Goal: Task Accomplishment & Management: Manage account settings

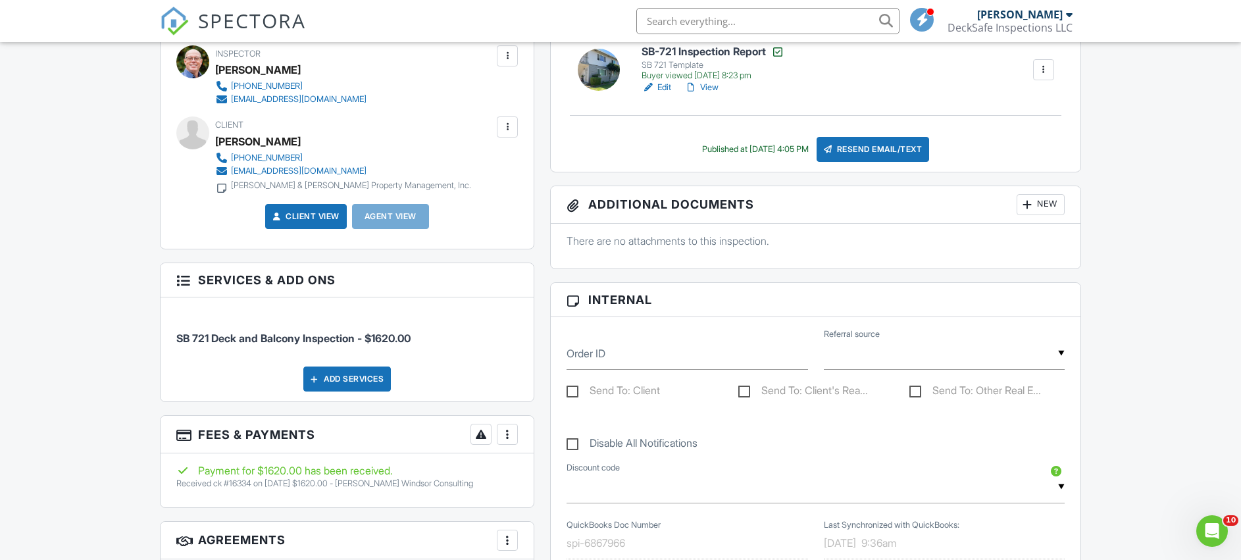
drag, startPoint x: 743, startPoint y: 18, endPoint x: 606, endPoint y: 18, distance: 136.9
click at [606, 18] on div "SPECTORA David Thompson DeckSafe Inspections LLC Role: Inspector Change Role Da…" at bounding box center [620, 21] width 921 height 42
click at [688, 23] on input "1715 DeMarietta" at bounding box center [767, 21] width 263 height 26
type input "1715 De Marietta"
click at [1071, 14] on div at bounding box center [1069, 14] width 7 height 11
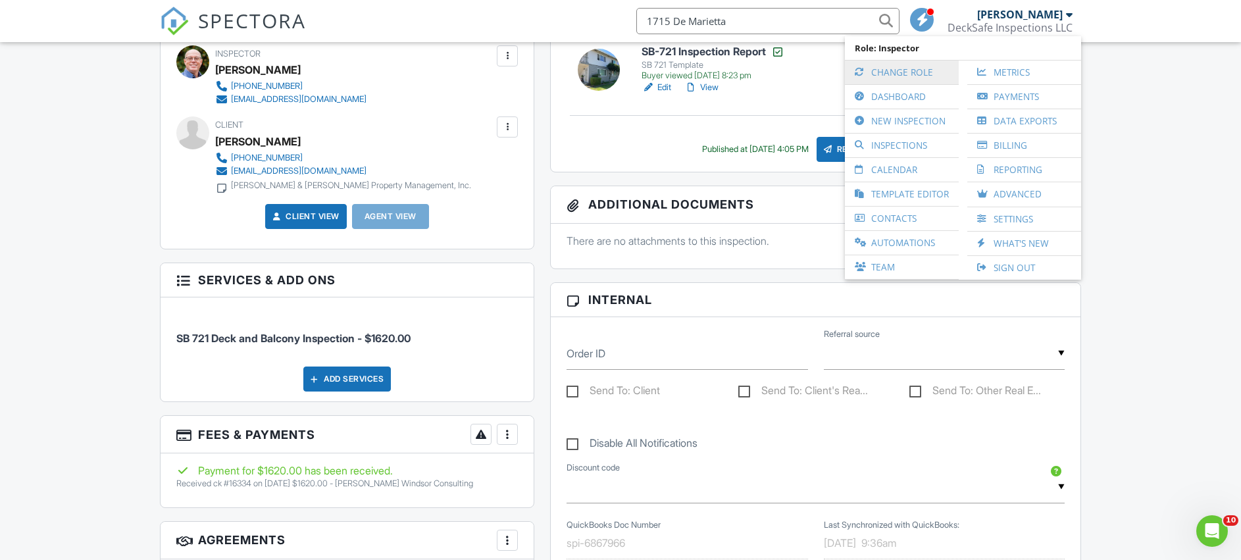
click at [927, 70] on link "Change Role" at bounding box center [901, 73] width 101 height 24
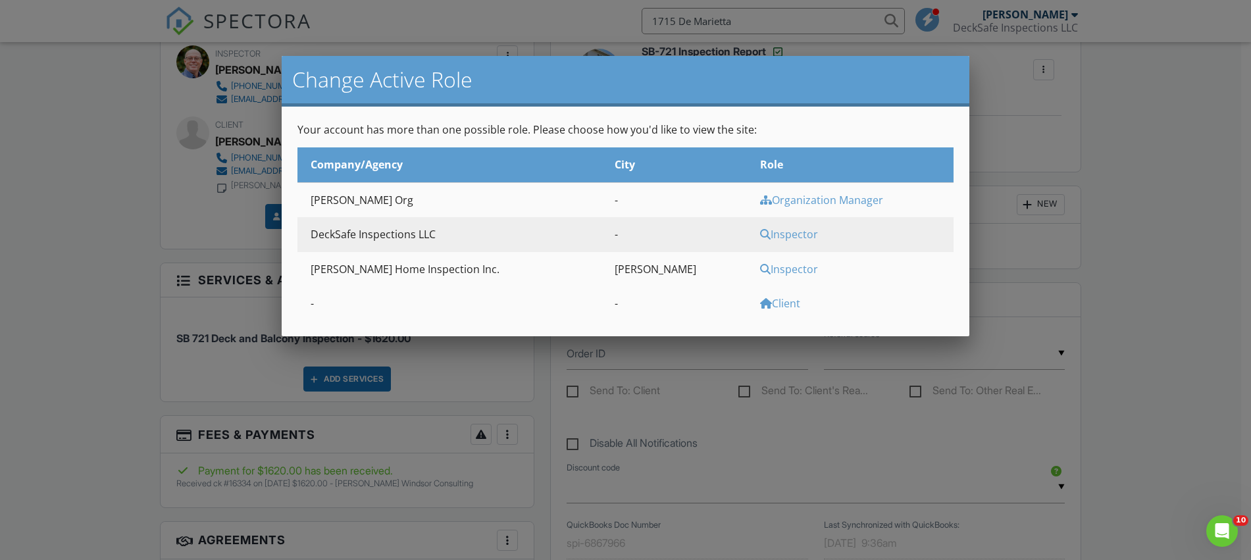
click at [760, 270] on div "Inspector" at bounding box center [855, 269] width 190 height 14
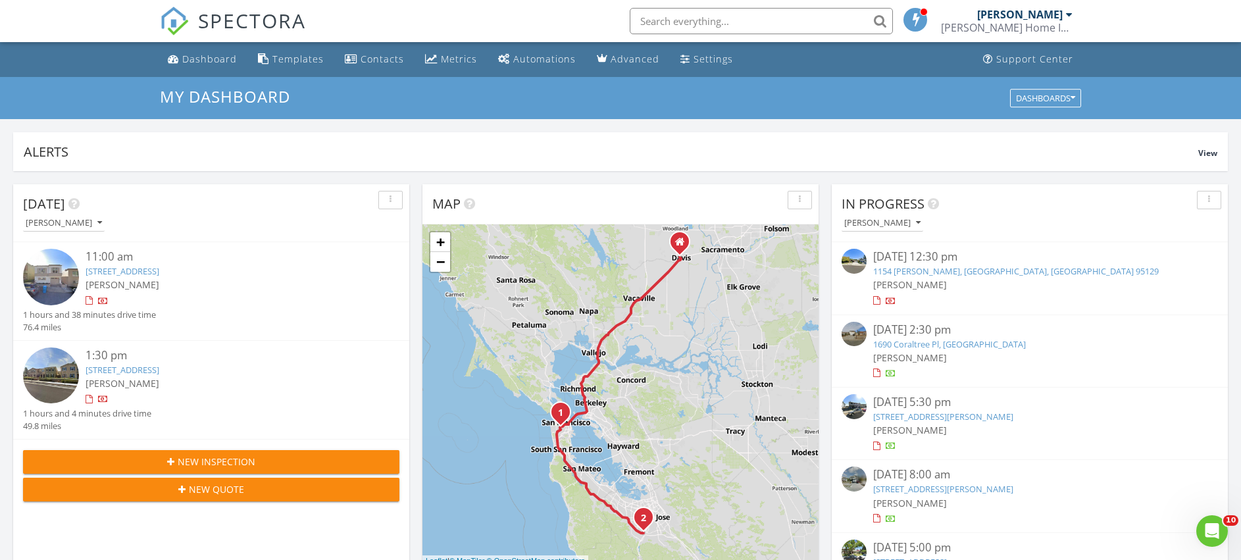
click at [659, 19] on input "text" at bounding box center [761, 21] width 263 height 26
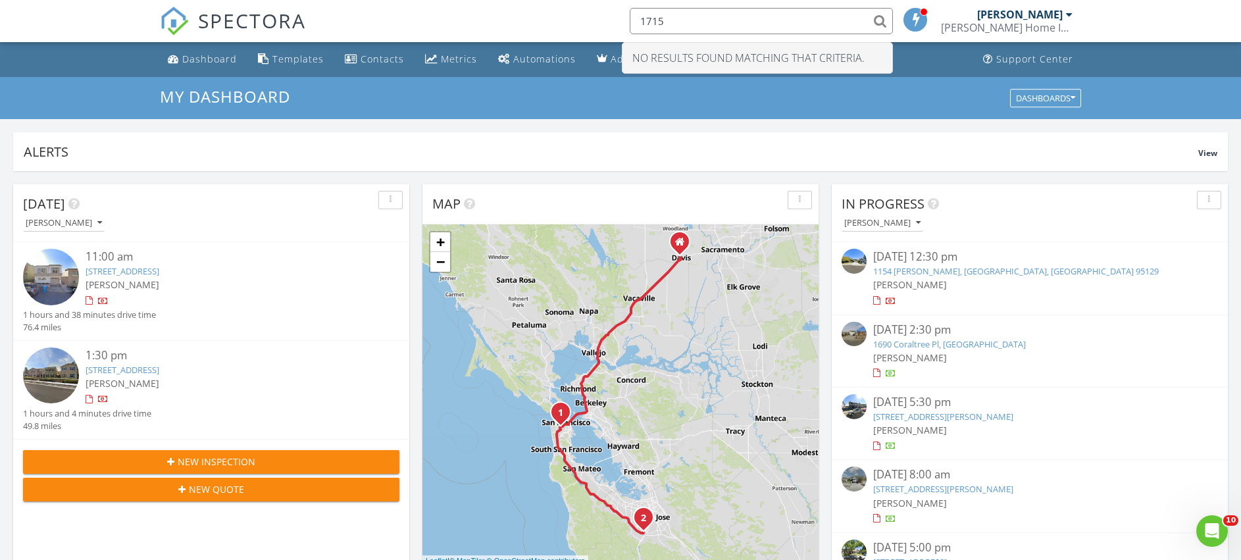
type input "1715"
click at [1068, 13] on div at bounding box center [1069, 14] width 7 height 11
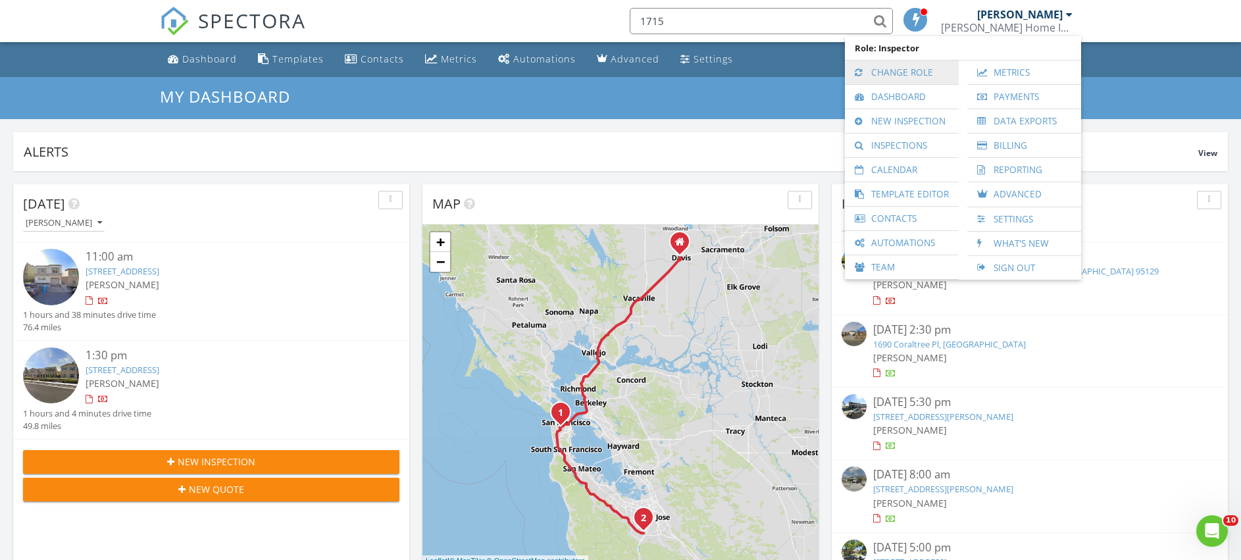
click at [899, 70] on link "Change Role" at bounding box center [901, 73] width 101 height 24
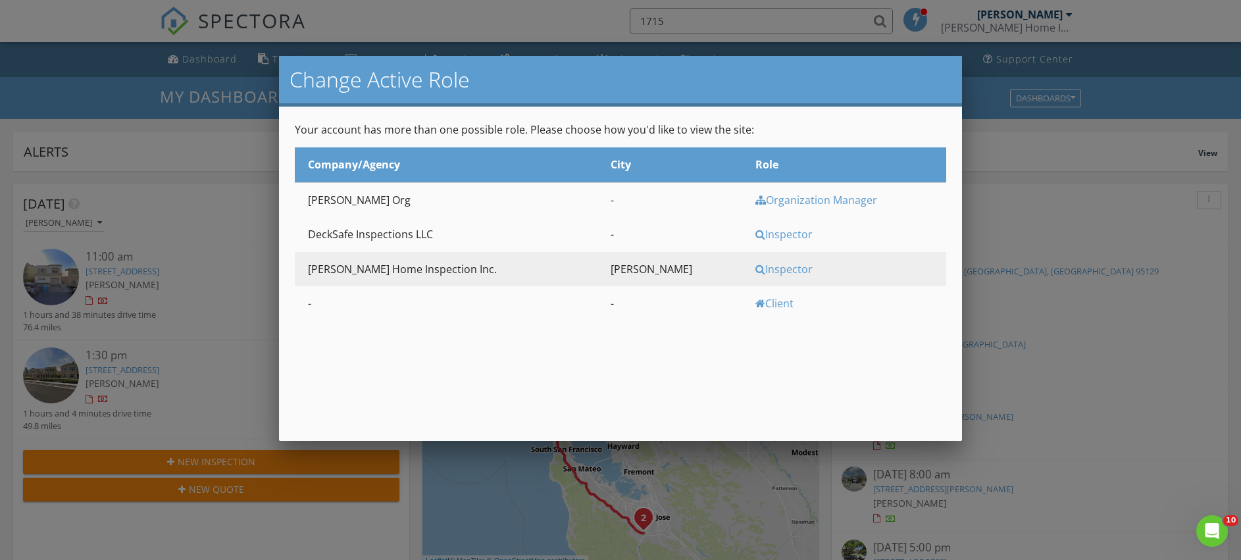
click at [757, 234] on div "Inspector" at bounding box center [849, 234] width 188 height 14
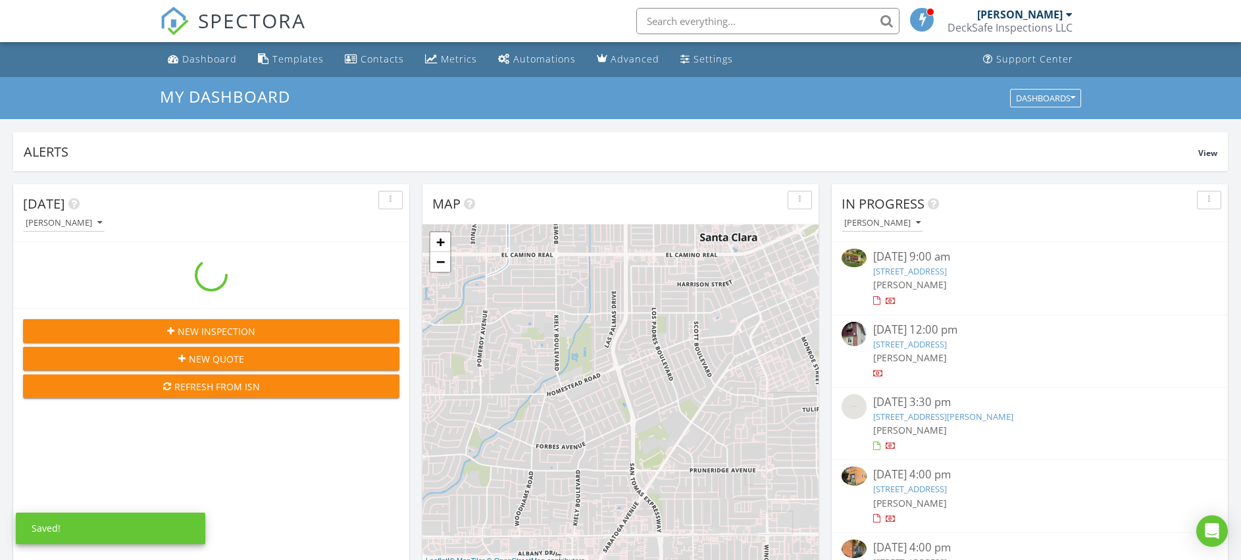
scroll to position [1218, 1261]
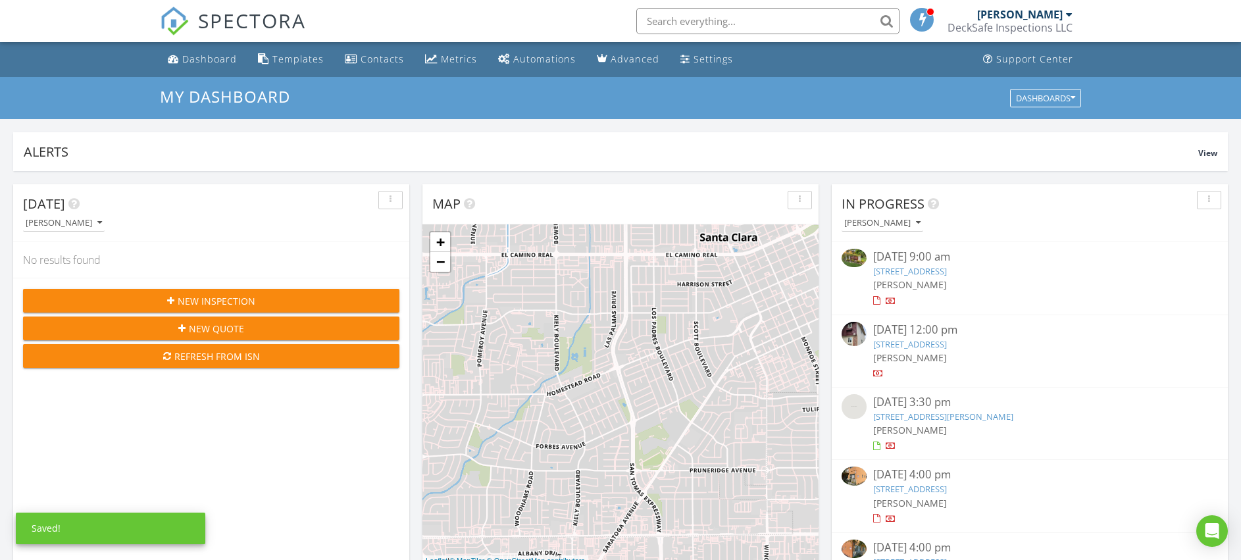
click at [713, 22] on input "text" at bounding box center [767, 21] width 263 height 26
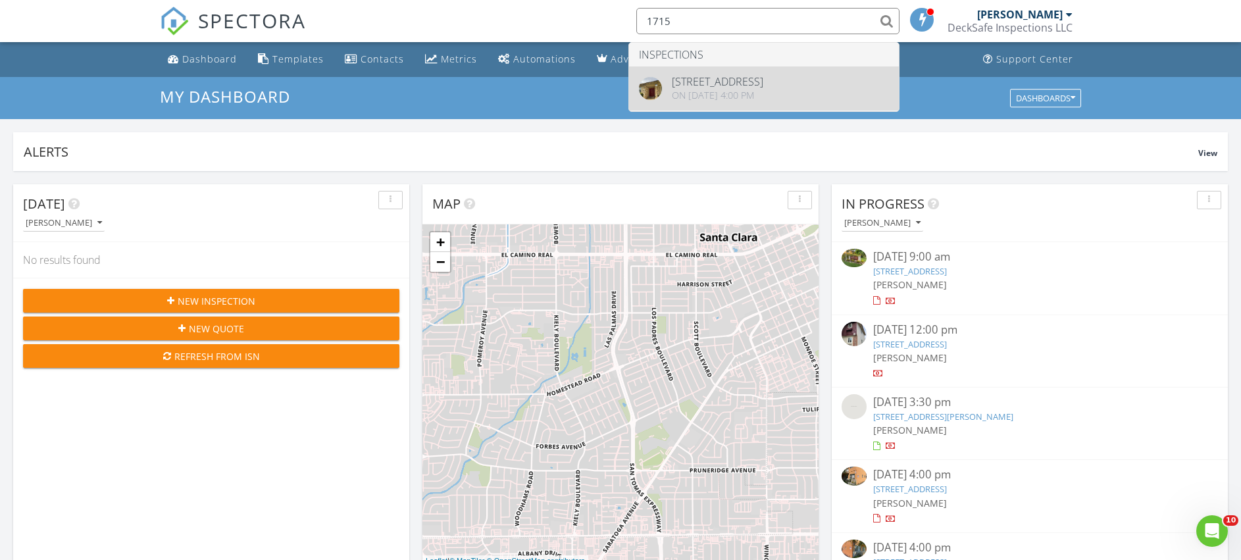
type input "1715"
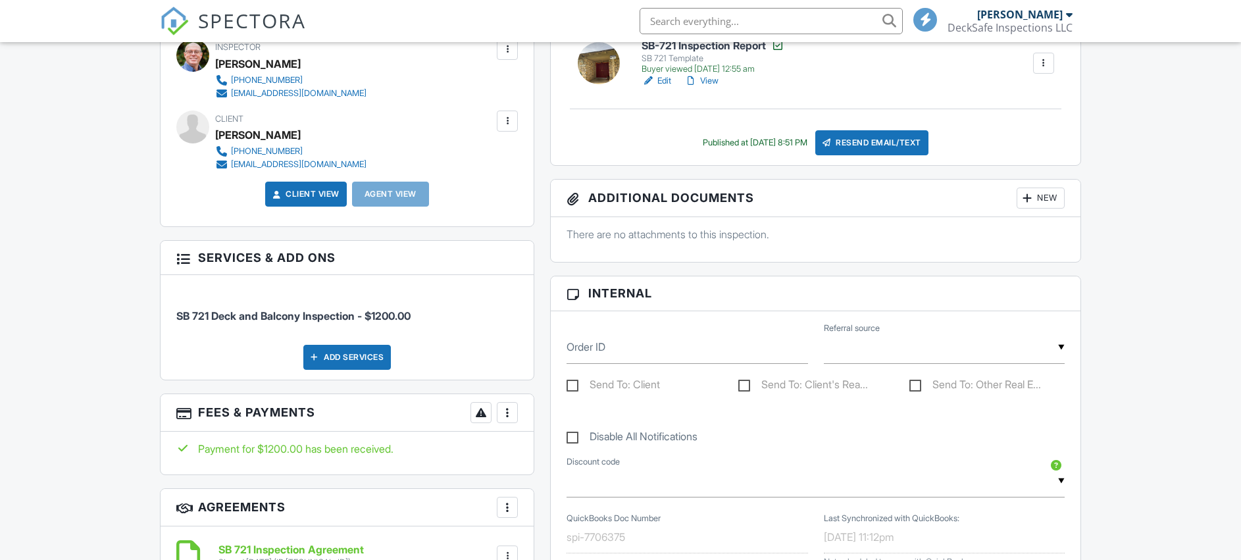
scroll to position [395, 0]
click at [509, 414] on div at bounding box center [507, 412] width 13 height 13
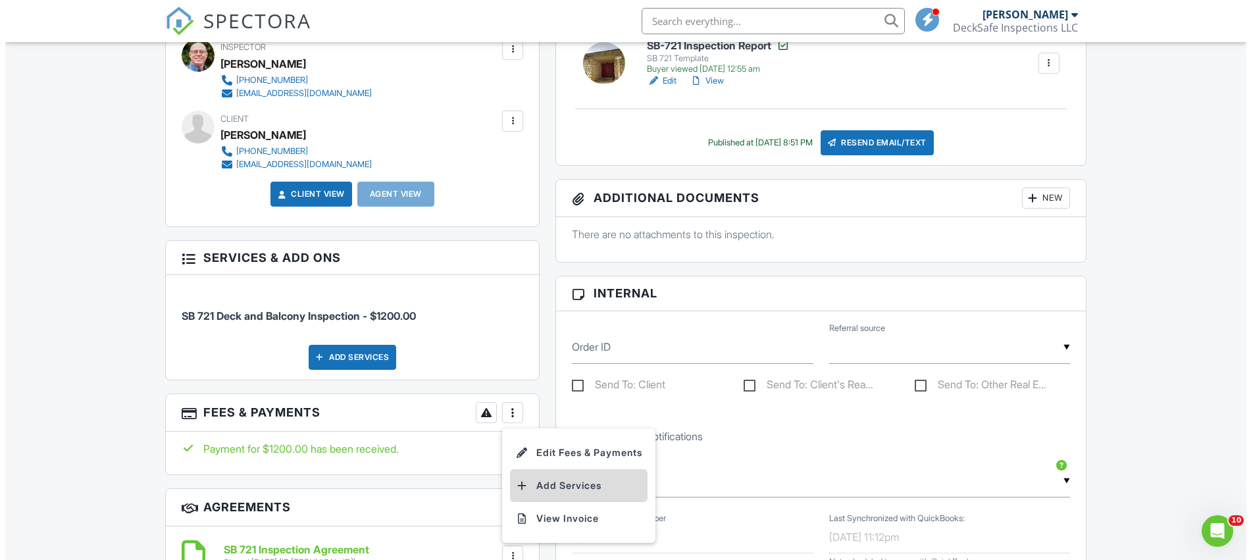
scroll to position [0, 0]
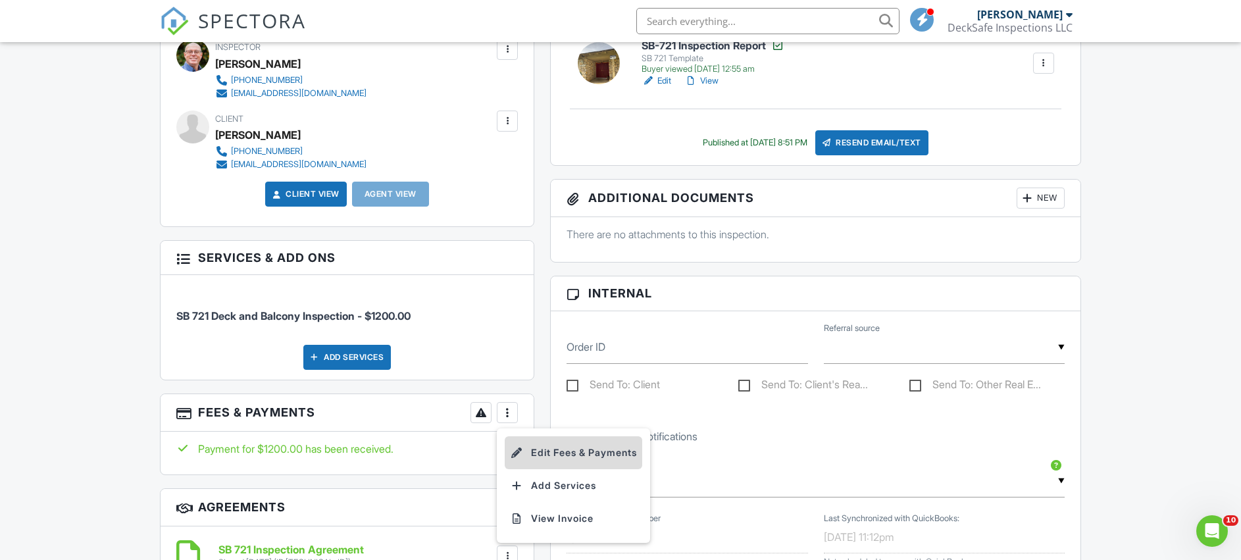
click at [548, 451] on li "Edit Fees & Payments" at bounding box center [574, 452] width 138 height 33
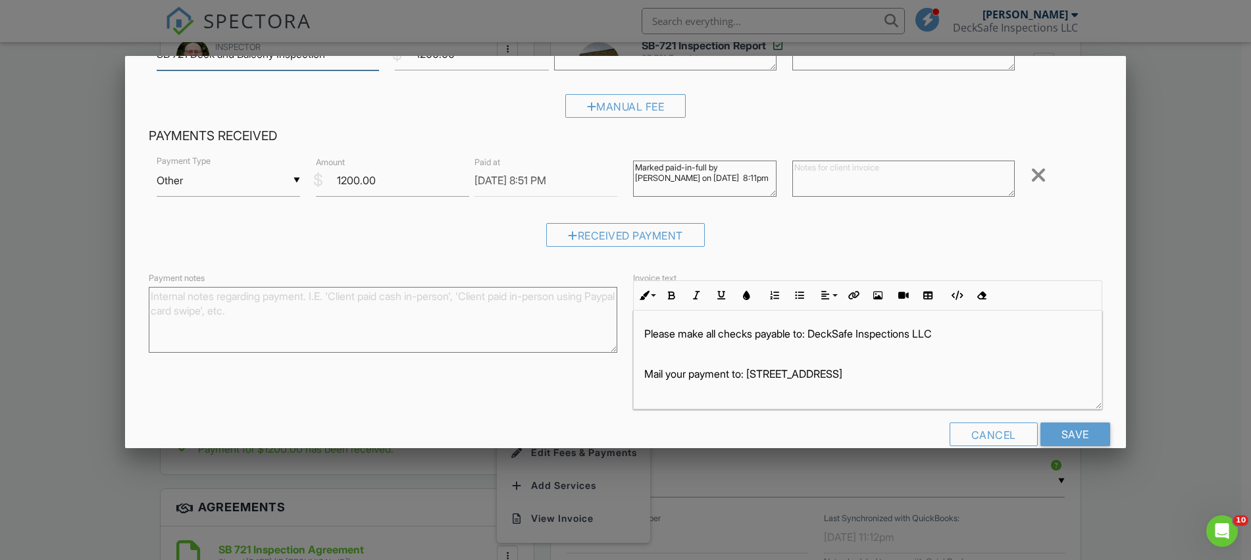
scroll to position [132, 0]
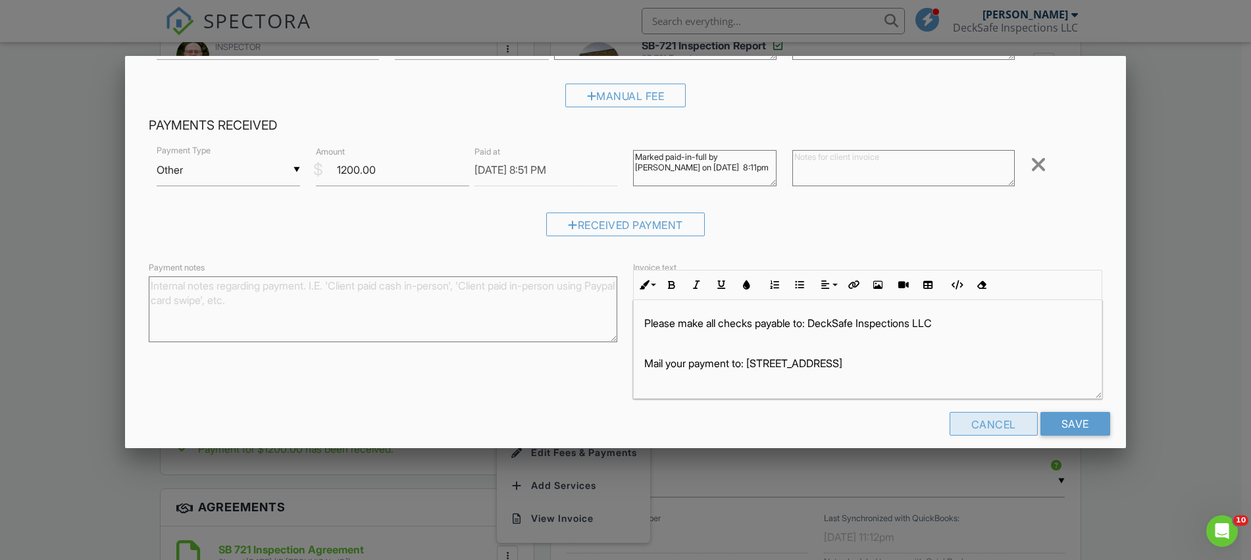
click at [971, 425] on div "Cancel" at bounding box center [993, 424] width 88 height 24
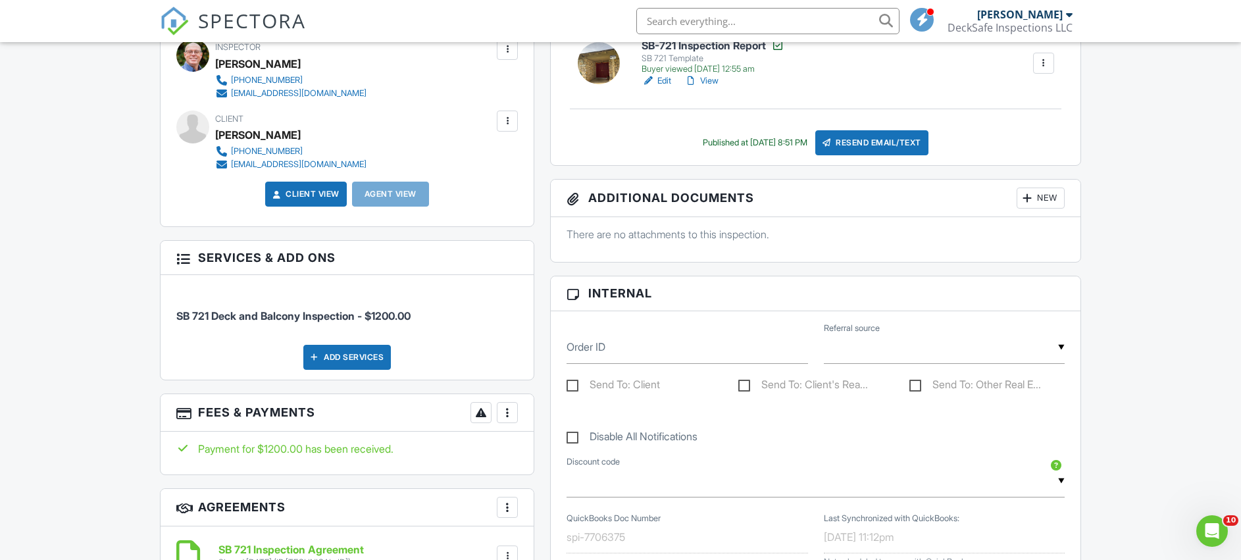
click at [503, 412] on div at bounding box center [507, 412] width 13 height 13
click at [548, 454] on li "Edit Fees & Payments" at bounding box center [574, 452] width 138 height 33
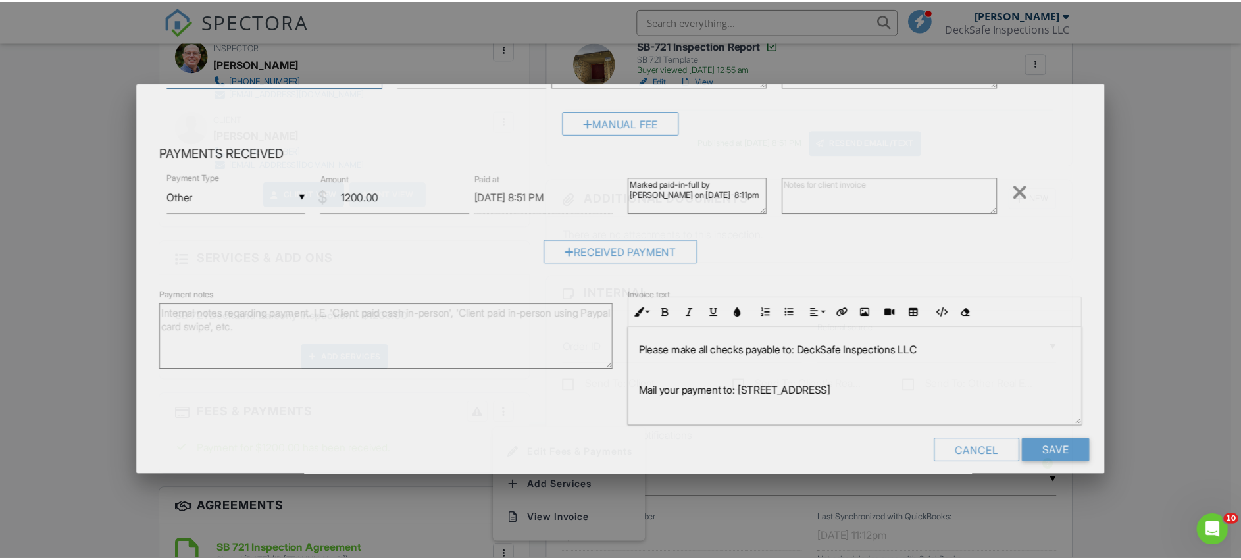
scroll to position [103, 0]
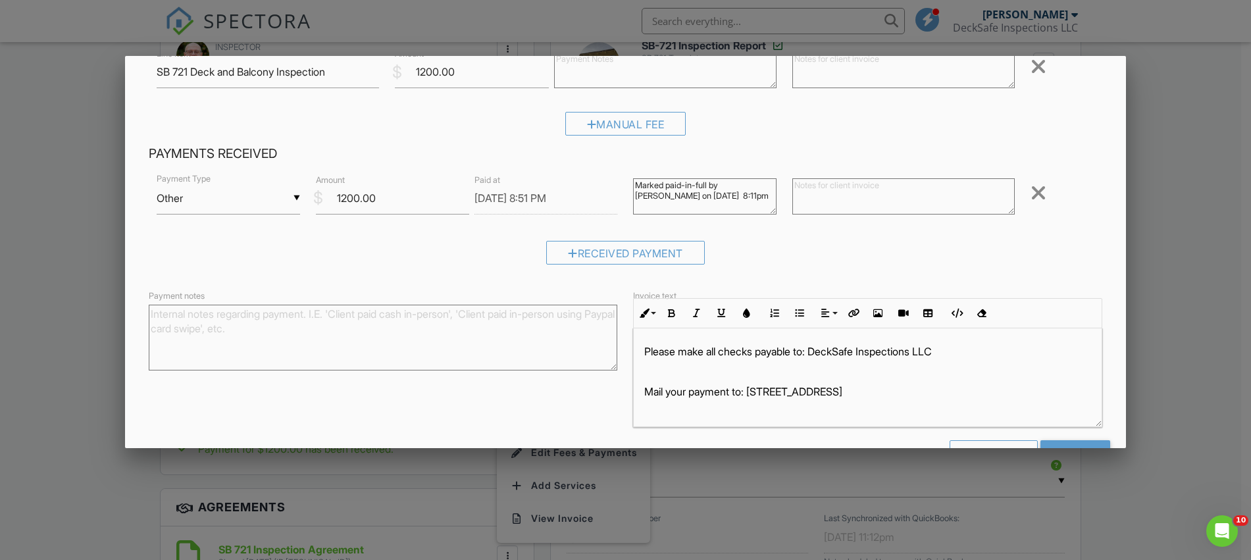
click at [61, 75] on div at bounding box center [625, 284] width 1251 height 700
